Goal: Navigation & Orientation: Find specific page/section

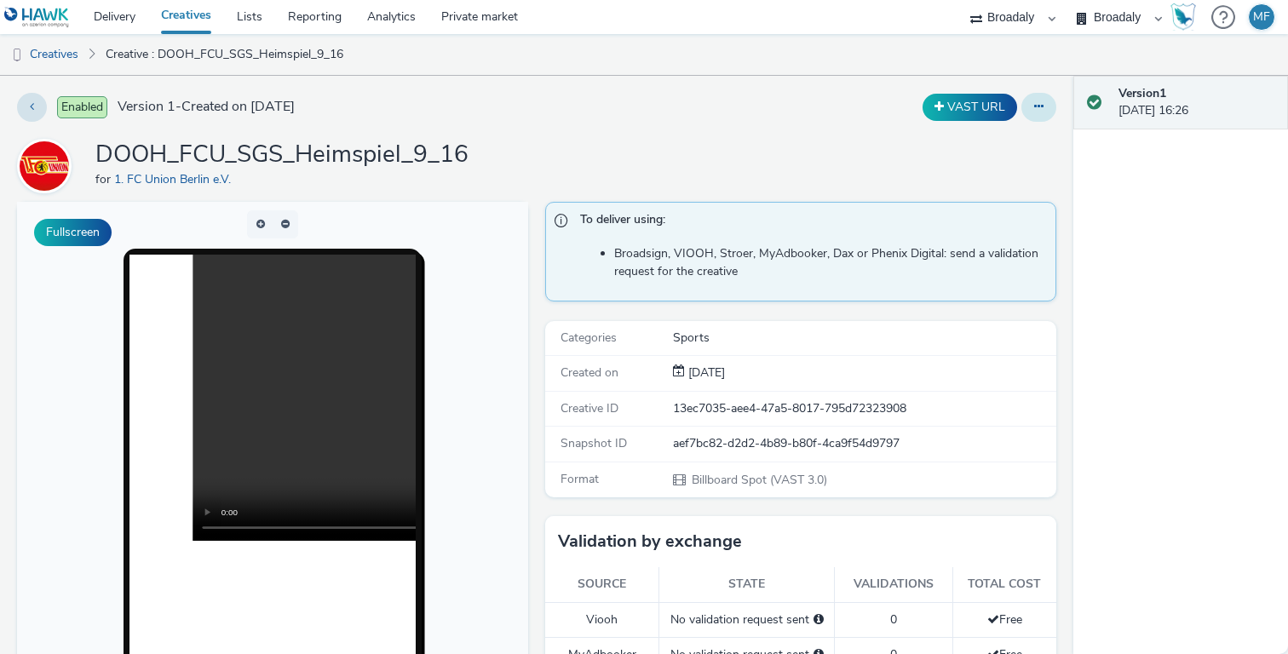
click at [1024, 112] on button at bounding box center [1039, 107] width 35 height 29
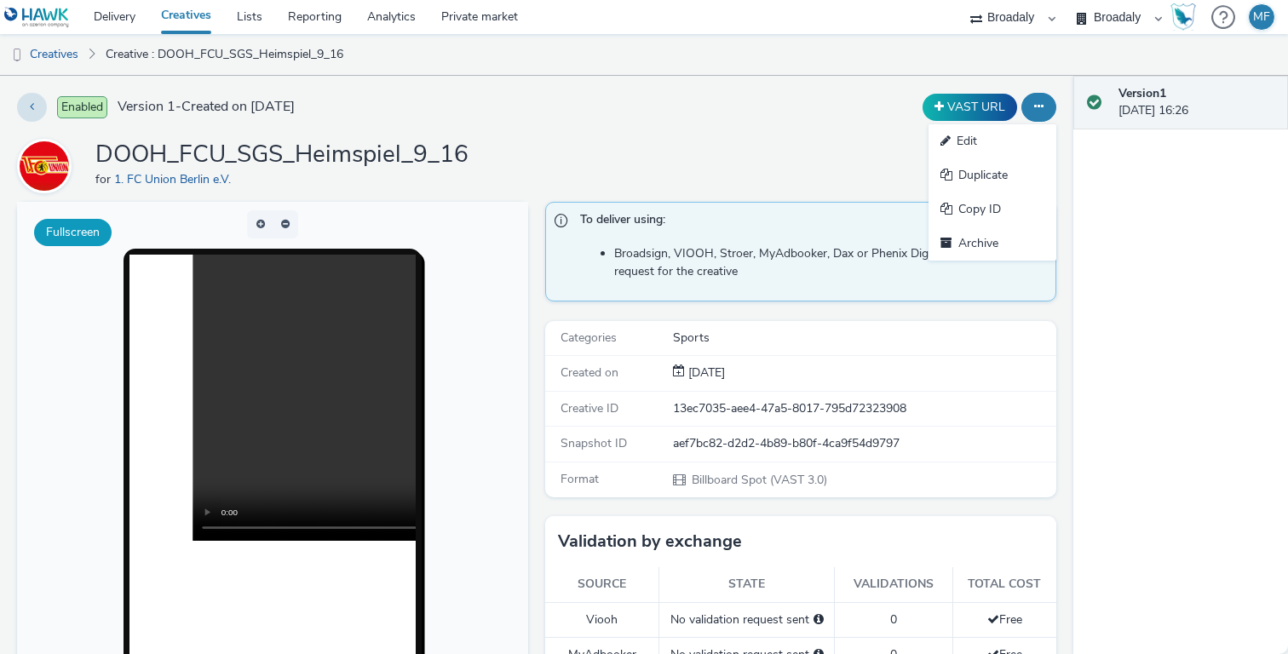
click at [87, 235] on button "Fullscreen" at bounding box center [73, 232] width 78 height 27
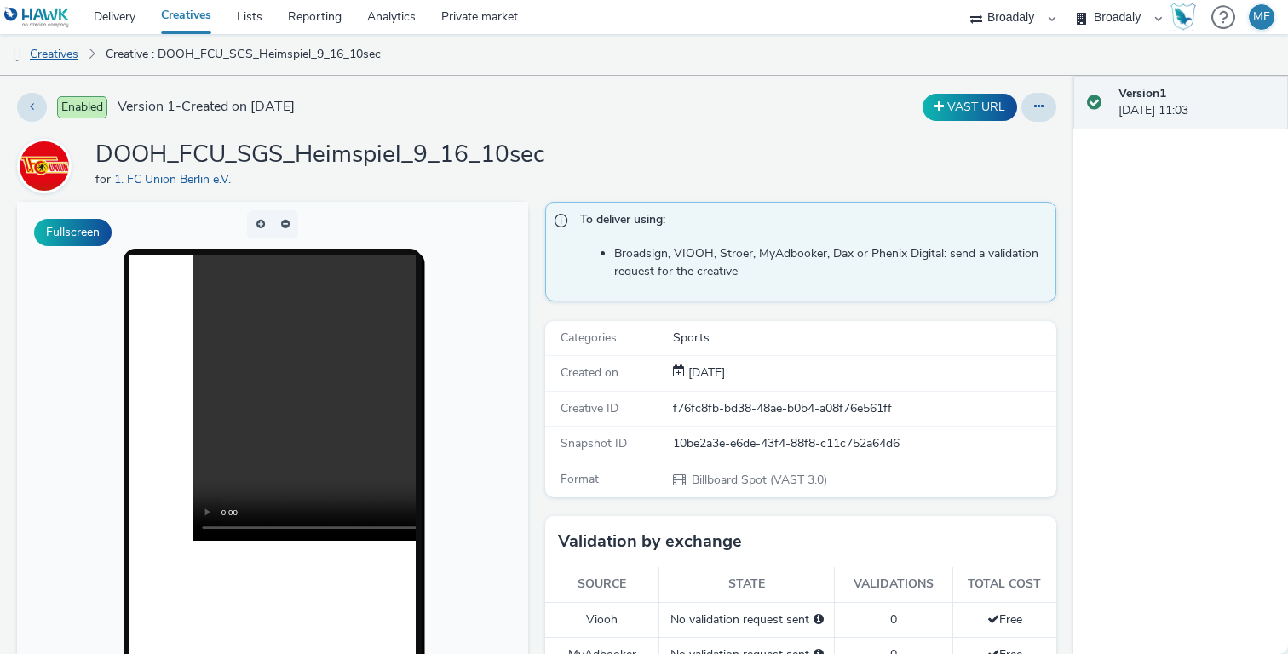
click at [63, 48] on link "Creatives" at bounding box center [43, 54] width 87 height 41
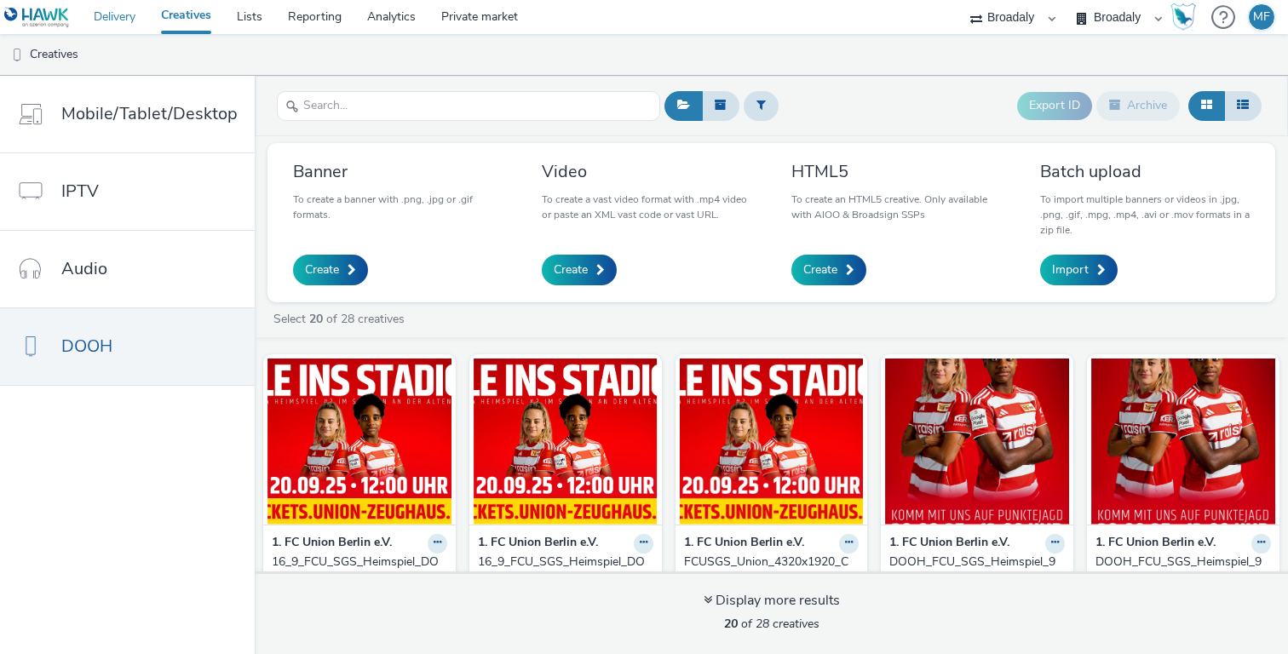
click at [106, 14] on link "Delivery" at bounding box center [114, 17] width 67 height 34
